Goal: Task Accomplishment & Management: Complete application form

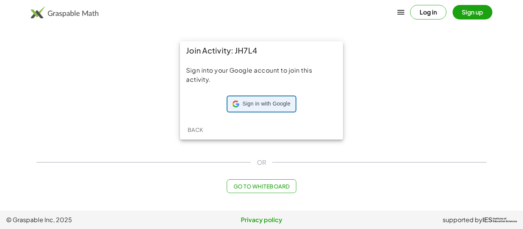
click at [259, 104] on span "Sign in with Google" at bounding box center [266, 104] width 48 height 8
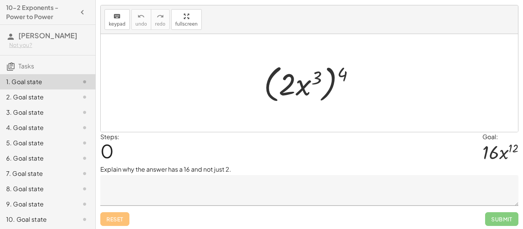
scroll to position [15, 0]
click at [344, 75] on div at bounding box center [312, 83] width 105 height 44
drag, startPoint x: 342, startPoint y: 74, endPoint x: 315, endPoint y: 83, distance: 28.3
click at [315, 83] on div at bounding box center [312, 83] width 105 height 44
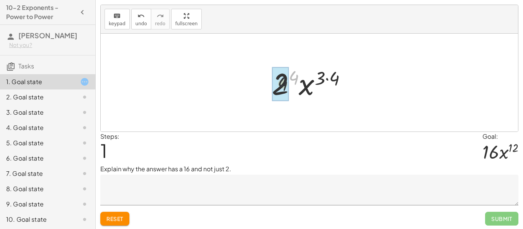
drag, startPoint x: 292, startPoint y: 76, endPoint x: 280, endPoint y: 84, distance: 14.7
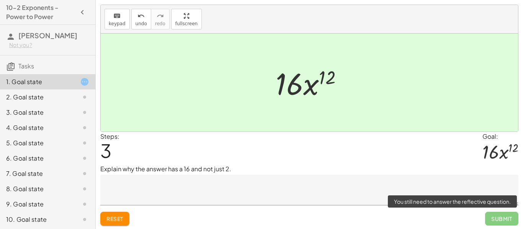
click at [507, 220] on span "Submit" at bounding box center [501, 219] width 33 height 14
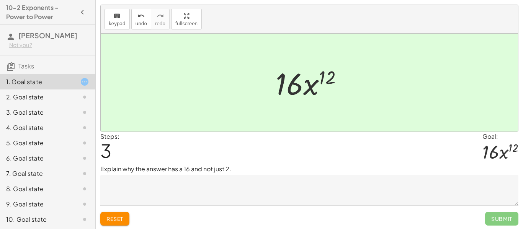
click at [230, 198] on textarea at bounding box center [309, 190] width 418 height 31
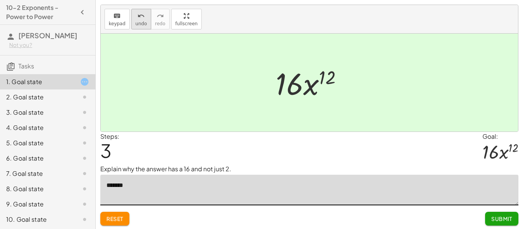
click at [138, 22] on span "undo" at bounding box center [141, 23] width 11 height 5
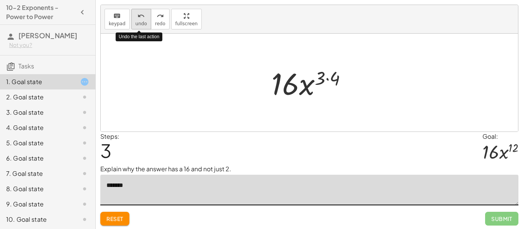
click at [138, 22] on span "undo" at bounding box center [141, 23] width 11 height 5
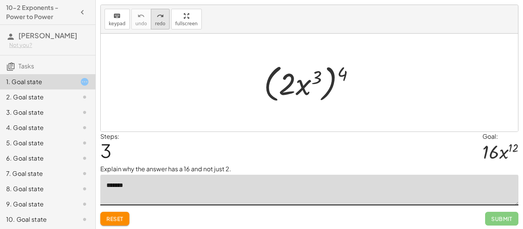
click at [162, 17] on div "redo" at bounding box center [160, 15] width 10 height 9
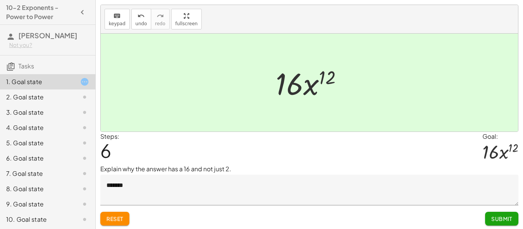
click at [168, 181] on textarea "*******" at bounding box center [309, 190] width 418 height 31
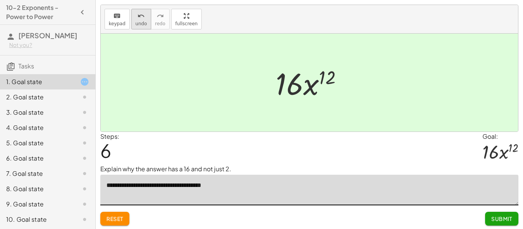
click at [142, 13] on icon "undo" at bounding box center [141, 15] width 7 height 9
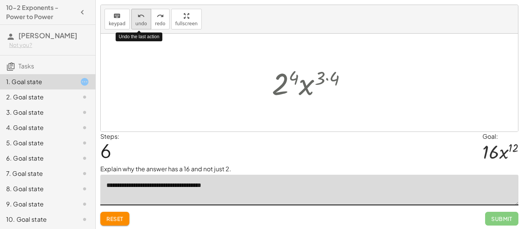
click at [142, 13] on icon "undo" at bounding box center [141, 15] width 7 height 9
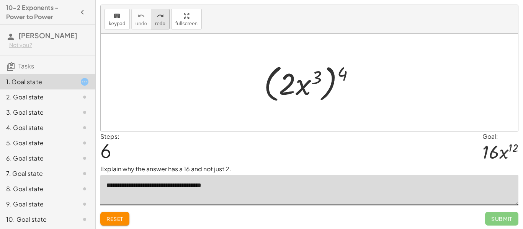
click at [160, 21] on span "redo" at bounding box center [160, 23] width 10 height 5
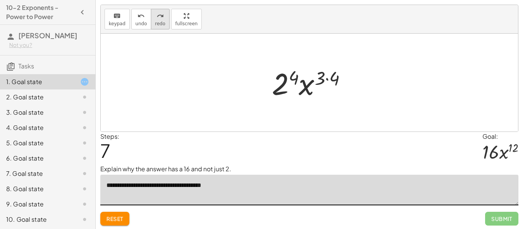
click at [164, 16] on button "redo redo" at bounding box center [160, 19] width 19 height 21
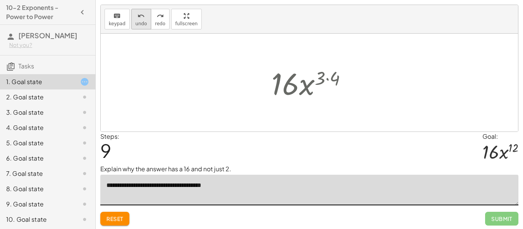
click at [132, 21] on button "undo undo" at bounding box center [141, 19] width 20 height 21
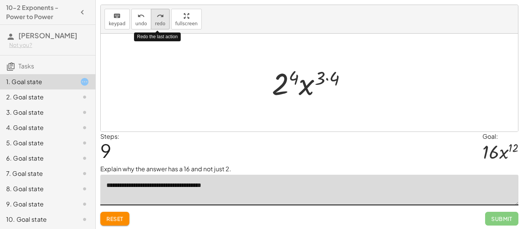
click at [162, 13] on div "redo" at bounding box center [160, 15] width 10 height 9
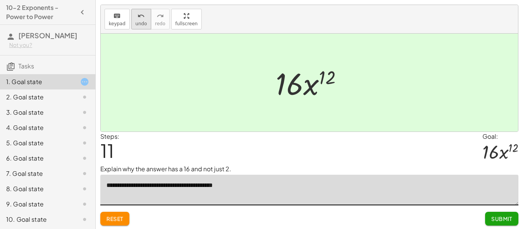
click at [137, 22] on span "undo" at bounding box center [141, 23] width 11 height 5
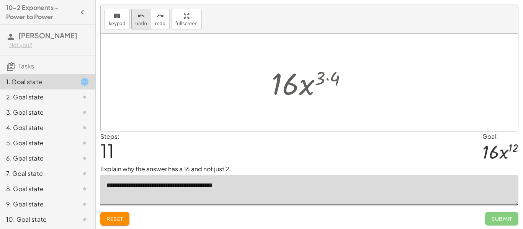
click at [137, 22] on span "undo" at bounding box center [141, 23] width 11 height 5
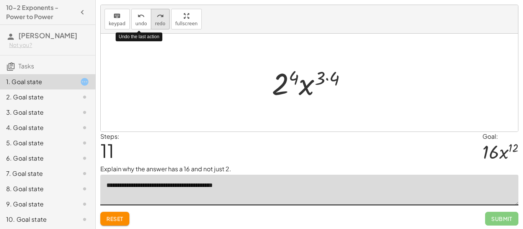
click at [161, 21] on span "redo" at bounding box center [160, 23] width 10 height 5
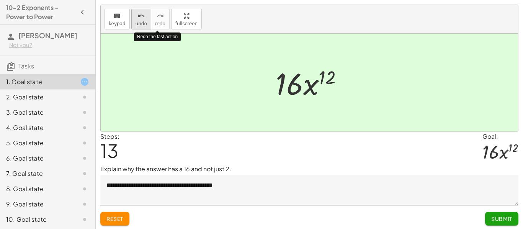
click at [144, 17] on div "undo" at bounding box center [141, 15] width 11 height 9
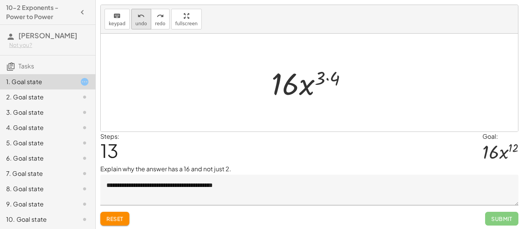
click at [144, 17] on div "undo" at bounding box center [141, 15] width 11 height 9
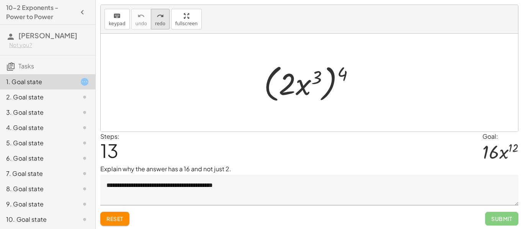
click at [159, 17] on icon "redo" at bounding box center [160, 15] width 7 height 9
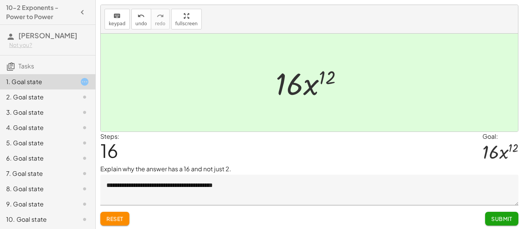
scroll to position [16, 0]
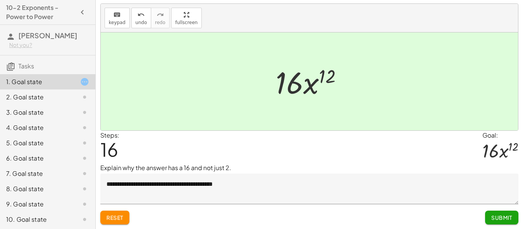
click at [116, 211] on button "Reset" at bounding box center [114, 218] width 29 height 14
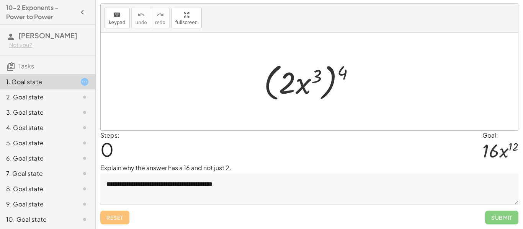
click at [136, 199] on textarea "**********" at bounding box center [309, 189] width 418 height 31
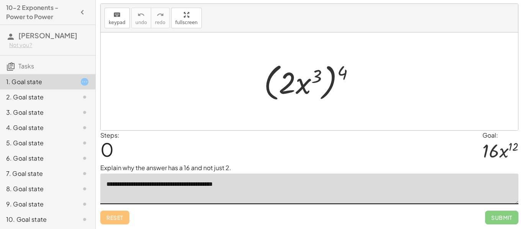
drag, startPoint x: 257, startPoint y: 187, endPoint x: 252, endPoint y: 187, distance: 5.4
click at [252, 187] on textarea "**********" at bounding box center [309, 189] width 418 height 31
drag, startPoint x: 265, startPoint y: 185, endPoint x: 242, endPoint y: 185, distance: 23.4
click at [242, 185] on textarea "**********" at bounding box center [309, 189] width 418 height 31
click at [289, 185] on textarea "**********" at bounding box center [309, 189] width 418 height 31
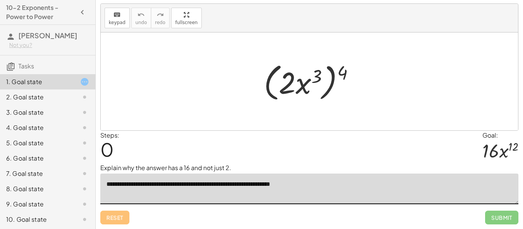
click at [318, 182] on textarea "**********" at bounding box center [309, 189] width 418 height 31
click at [321, 182] on textarea "**********" at bounding box center [309, 189] width 418 height 31
drag, startPoint x: 319, startPoint y: 76, endPoint x: 308, endPoint y: 82, distance: 12.9
click at [308, 82] on div at bounding box center [312, 82] width 105 height 44
drag, startPoint x: 341, startPoint y: 72, endPoint x: 300, endPoint y: 74, distance: 41.8
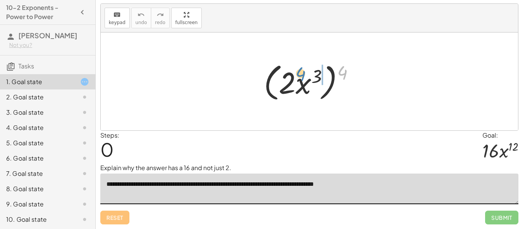
click at [300, 74] on div at bounding box center [312, 82] width 105 height 44
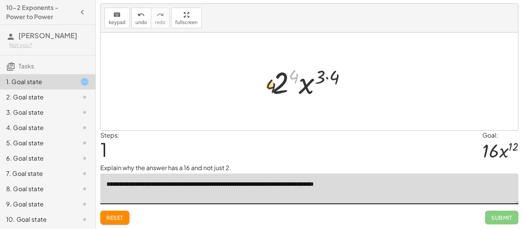
drag, startPoint x: 297, startPoint y: 76, endPoint x: 273, endPoint y: 86, distance: 26.5
click at [273, 86] on div at bounding box center [312, 81] width 89 height 39
drag, startPoint x: 291, startPoint y: 79, endPoint x: 282, endPoint y: 85, distance: 11.3
drag, startPoint x: 335, startPoint y: 82, endPoint x: 323, endPoint y: 80, distance: 11.9
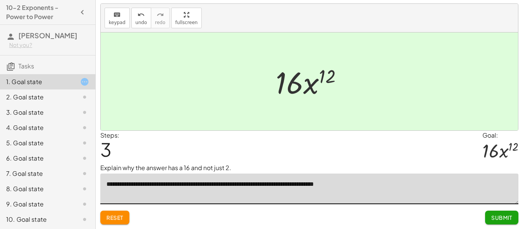
click at [496, 220] on span "Submit" at bounding box center [502, 218] width 21 height 7
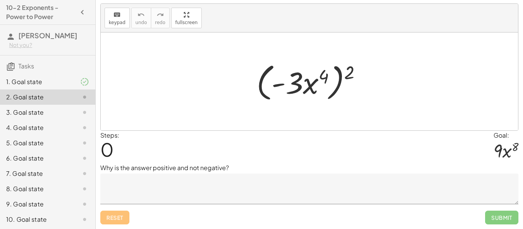
click at [82, 81] on icon at bounding box center [84, 81] width 9 height 9
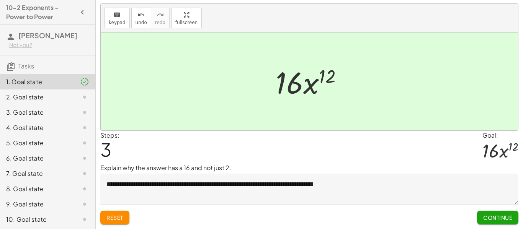
click at [351, 185] on textarea "**********" at bounding box center [309, 189] width 418 height 31
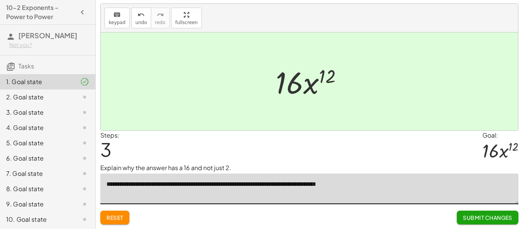
click at [474, 193] on textarea "**********" at bounding box center [309, 189] width 418 height 31
type textarea "**********"
click at [482, 217] on span "Submit Changes" at bounding box center [487, 218] width 49 height 7
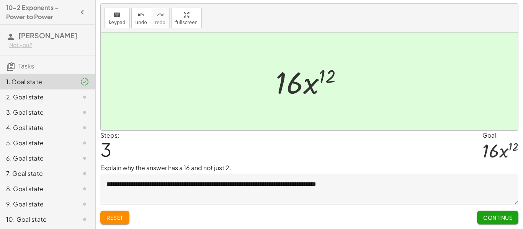
click at [66, 95] on div "2. Goal state" at bounding box center [37, 97] width 62 height 9
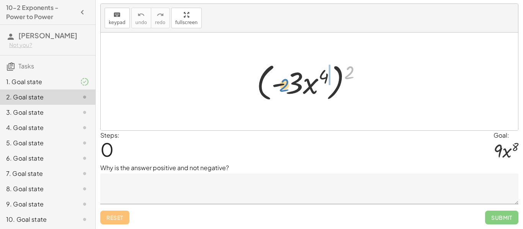
drag, startPoint x: 353, startPoint y: 70, endPoint x: 288, endPoint y: 83, distance: 66.3
click at [288, 83] on div at bounding box center [312, 82] width 119 height 44
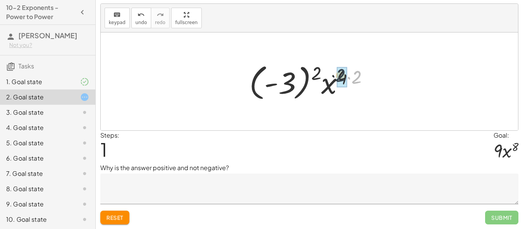
drag, startPoint x: 358, startPoint y: 79, endPoint x: 346, endPoint y: 78, distance: 11.9
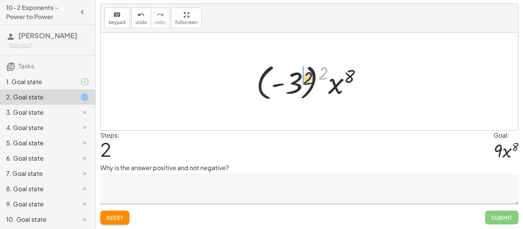
drag, startPoint x: 324, startPoint y: 72, endPoint x: 301, endPoint y: 80, distance: 24.2
click at [301, 80] on div at bounding box center [312, 82] width 120 height 43
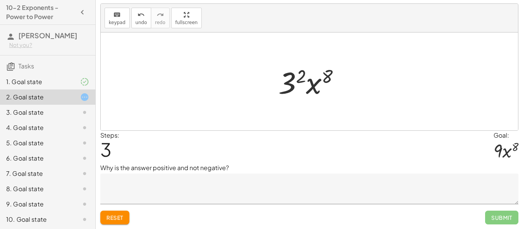
click at [187, 190] on textarea at bounding box center [309, 189] width 418 height 31
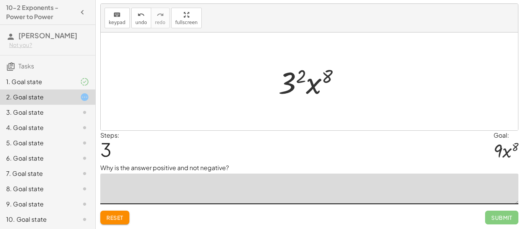
type textarea "*"
click at [140, 181] on textarea "**********" at bounding box center [309, 189] width 418 height 31
click at [193, 189] on textarea "**********" at bounding box center [309, 189] width 418 height 31
click at [364, 182] on textarea "**********" at bounding box center [309, 189] width 418 height 31
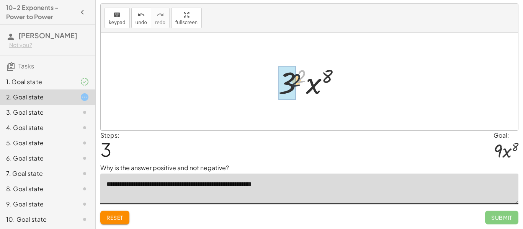
drag, startPoint x: 301, startPoint y: 72, endPoint x: 294, endPoint y: 79, distance: 9.8
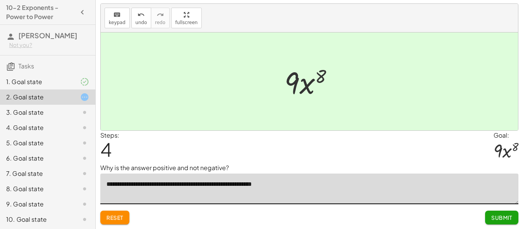
type textarea "**********"
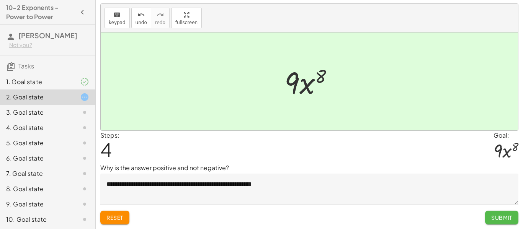
click at [496, 217] on span "Submit" at bounding box center [502, 218] width 21 height 7
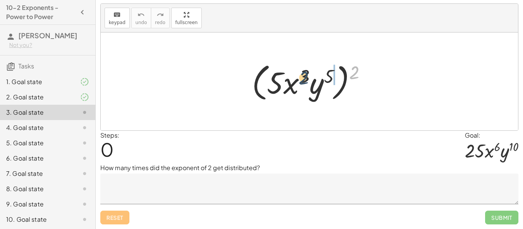
drag, startPoint x: 354, startPoint y: 77, endPoint x: 297, endPoint y: 84, distance: 57.9
click at [297, 84] on div at bounding box center [312, 82] width 128 height 44
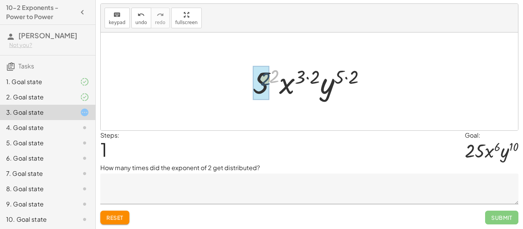
drag, startPoint x: 278, startPoint y: 77, endPoint x: 269, endPoint y: 80, distance: 9.7
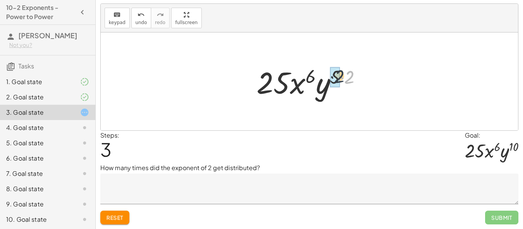
drag, startPoint x: 349, startPoint y: 78, endPoint x: 338, endPoint y: 77, distance: 11.9
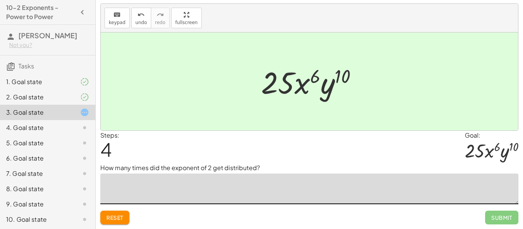
click at [214, 196] on textarea at bounding box center [309, 189] width 418 height 31
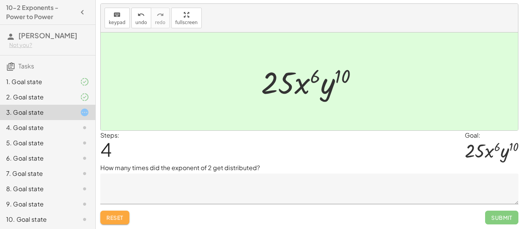
click at [114, 216] on span "Reset" at bounding box center [115, 218] width 17 height 7
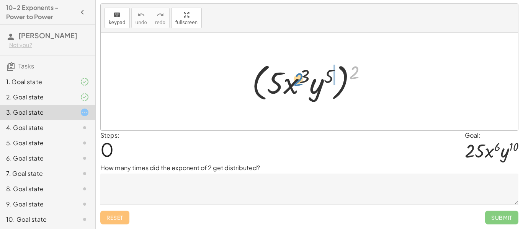
drag, startPoint x: 354, startPoint y: 74, endPoint x: 298, endPoint y: 81, distance: 56.4
click at [298, 81] on div at bounding box center [312, 82] width 128 height 44
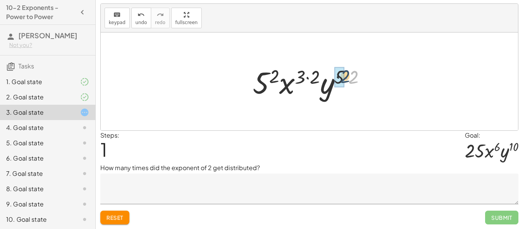
drag, startPoint x: 351, startPoint y: 78, endPoint x: 339, endPoint y: 77, distance: 12.3
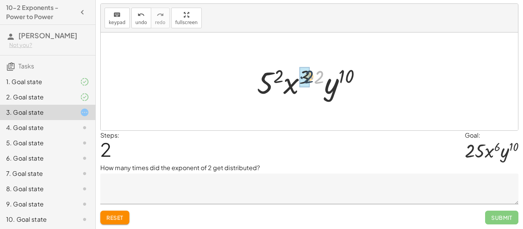
drag, startPoint x: 317, startPoint y: 77, endPoint x: 306, endPoint y: 77, distance: 11.1
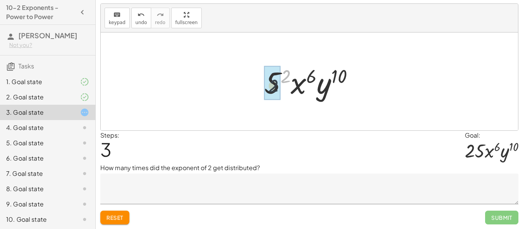
drag, startPoint x: 284, startPoint y: 77, endPoint x: 271, endPoint y: 87, distance: 16.4
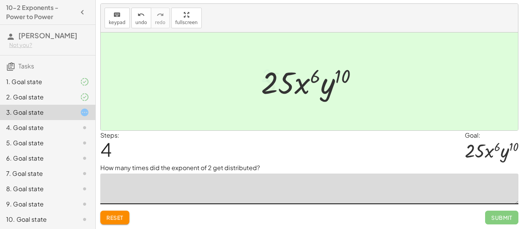
click at [203, 196] on textarea at bounding box center [309, 189] width 418 height 31
type textarea "**********"
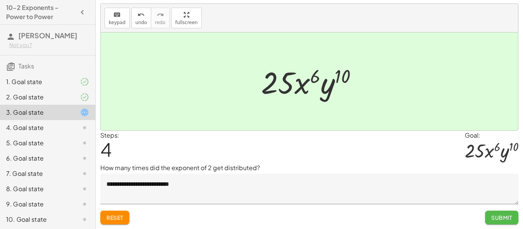
click at [487, 214] on button "Submit" at bounding box center [501, 218] width 33 height 14
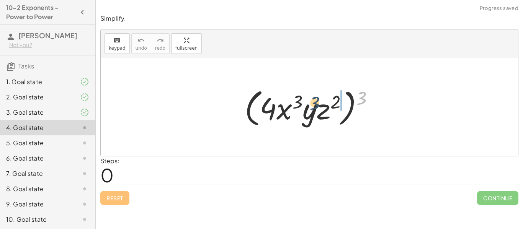
drag, startPoint x: 362, startPoint y: 97, endPoint x: 313, endPoint y: 103, distance: 50.2
click at [313, 103] on div at bounding box center [312, 107] width 143 height 44
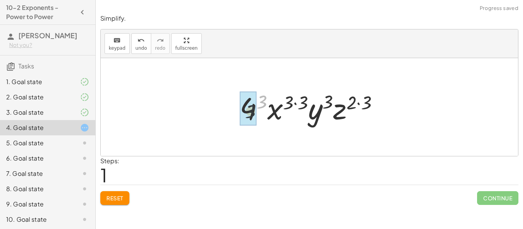
drag, startPoint x: 264, startPoint y: 100, endPoint x: 249, endPoint y: 113, distance: 19.3
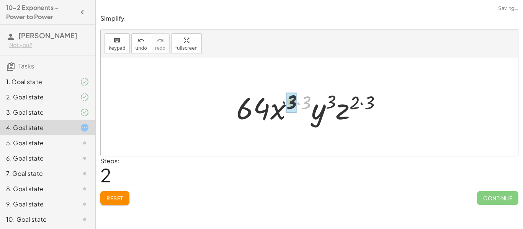
drag, startPoint x: 306, startPoint y: 103, endPoint x: 291, endPoint y: 102, distance: 15.4
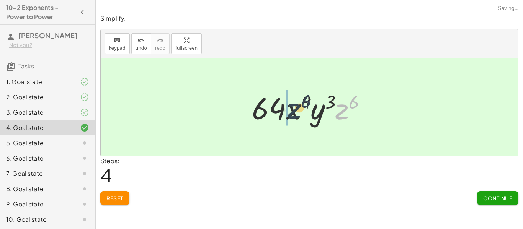
drag, startPoint x: 343, startPoint y: 115, endPoint x: 290, endPoint y: 115, distance: 52.9
click at [290, 115] on div at bounding box center [312, 107] width 128 height 39
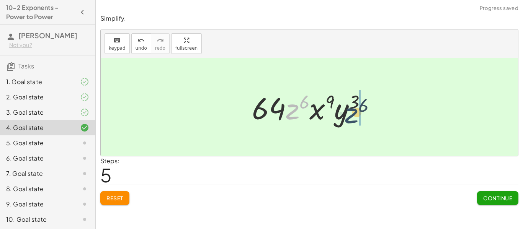
drag, startPoint x: 295, startPoint y: 112, endPoint x: 360, endPoint y: 116, distance: 65.6
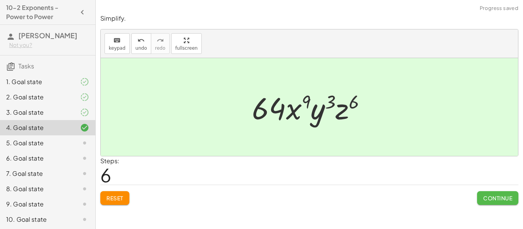
click at [502, 199] on span "Continue" at bounding box center [497, 198] width 29 height 7
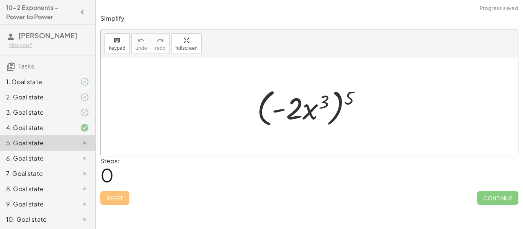
click at [59, 128] on div "4. Goal state" at bounding box center [37, 127] width 62 height 9
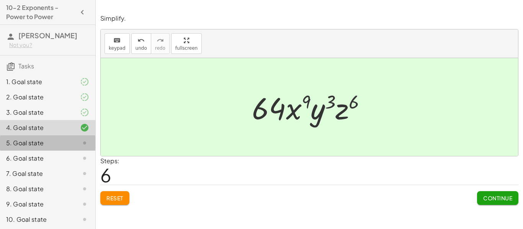
click at [34, 143] on div "5. Goal state" at bounding box center [37, 143] width 62 height 9
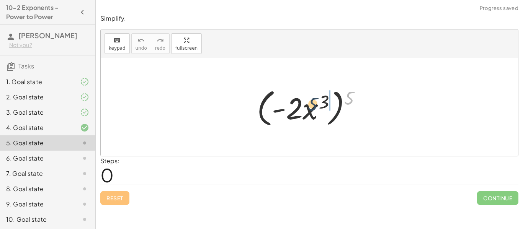
drag, startPoint x: 356, startPoint y: 98, endPoint x: 312, endPoint y: 106, distance: 44.7
click at [312, 106] on div at bounding box center [312, 107] width 118 height 44
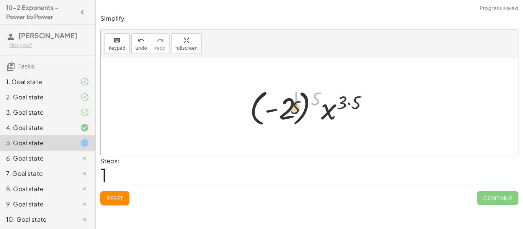
drag, startPoint x: 316, startPoint y: 98, endPoint x: 292, endPoint y: 109, distance: 26.8
click at [292, 109] on div at bounding box center [312, 107] width 133 height 43
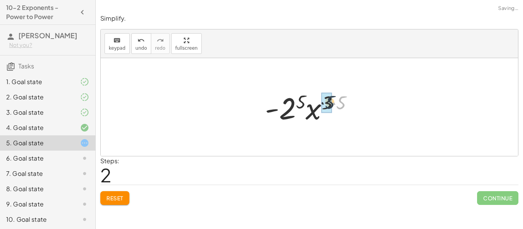
drag, startPoint x: 339, startPoint y: 105, endPoint x: 326, endPoint y: 105, distance: 12.6
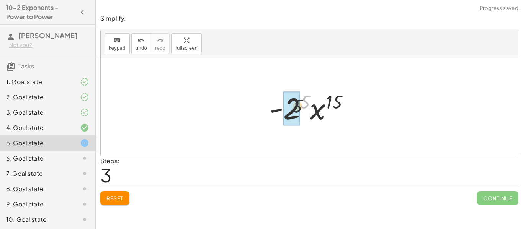
drag, startPoint x: 305, startPoint y: 102, endPoint x: 295, endPoint y: 108, distance: 12.0
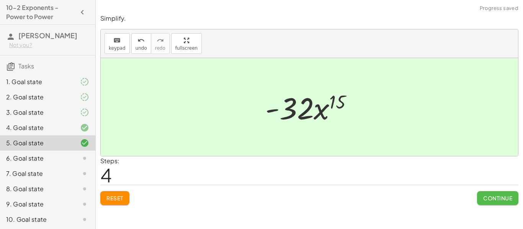
click at [490, 198] on span "Continue" at bounding box center [497, 198] width 29 height 7
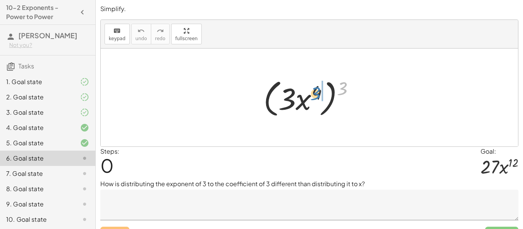
drag, startPoint x: 344, startPoint y: 95, endPoint x: 316, endPoint y: 100, distance: 28.5
click at [316, 100] on div at bounding box center [312, 98] width 105 height 44
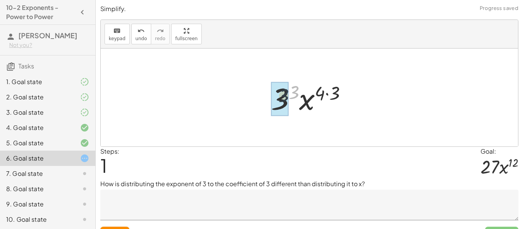
drag, startPoint x: 293, startPoint y: 94, endPoint x: 283, endPoint y: 97, distance: 11.3
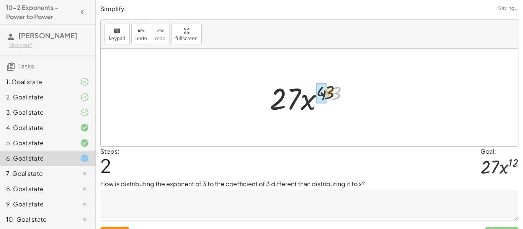
drag, startPoint x: 339, startPoint y: 92, endPoint x: 327, endPoint y: 92, distance: 11.9
click at [327, 92] on div at bounding box center [312, 97] width 93 height 39
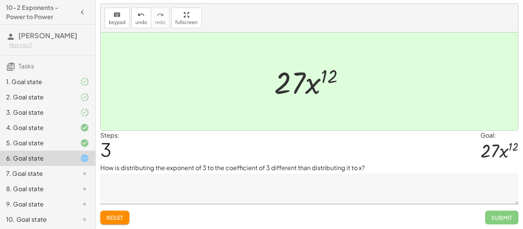
scroll to position [32, 0]
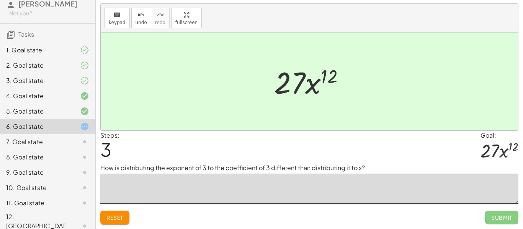
click at [205, 190] on textarea at bounding box center [309, 189] width 418 height 31
type textarea "**********"
